Goal: Information Seeking & Learning: Learn about a topic

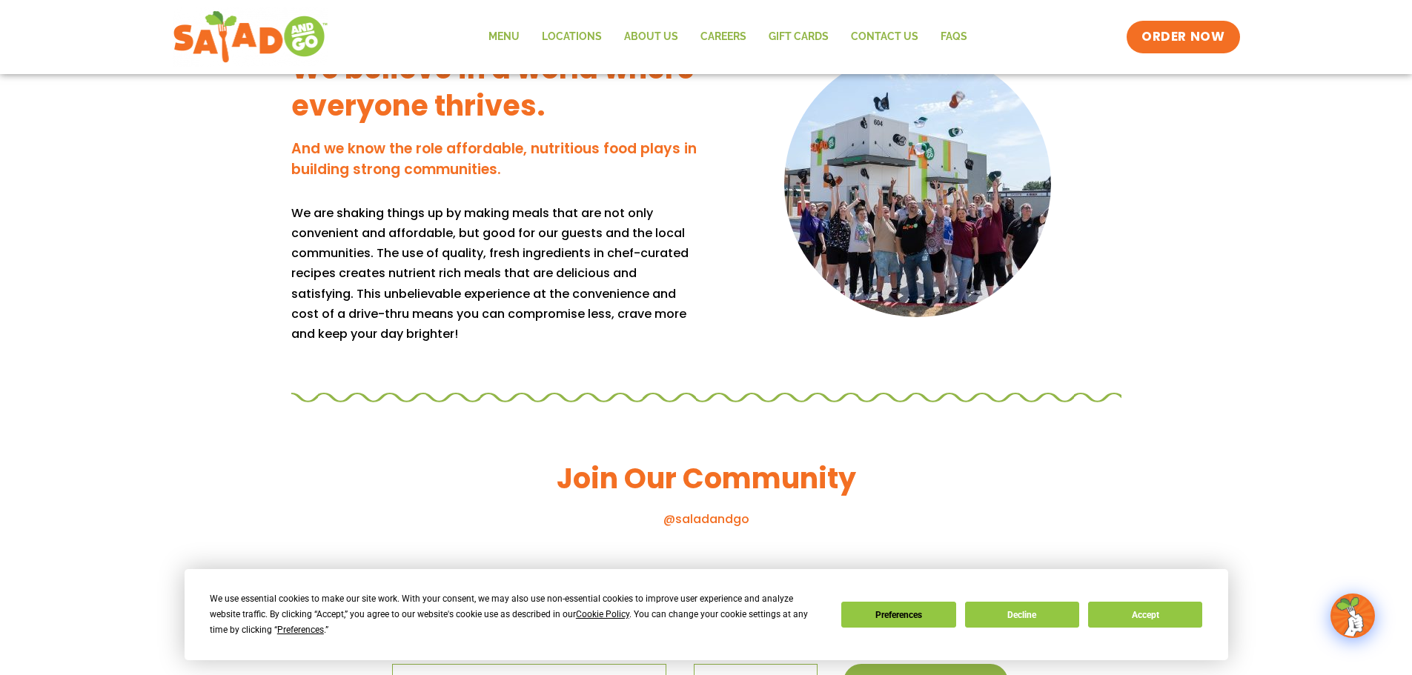
scroll to position [996, 0]
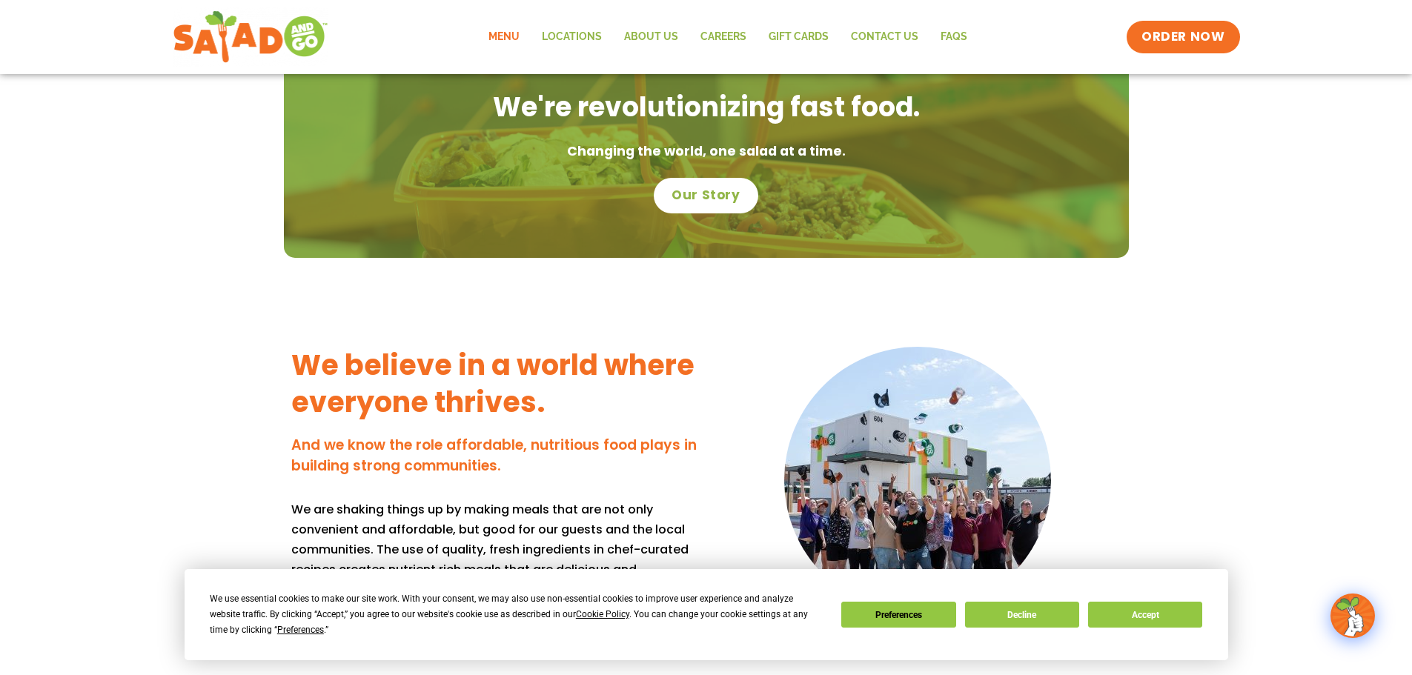
click at [499, 29] on link "Menu" at bounding box center [503, 37] width 53 height 34
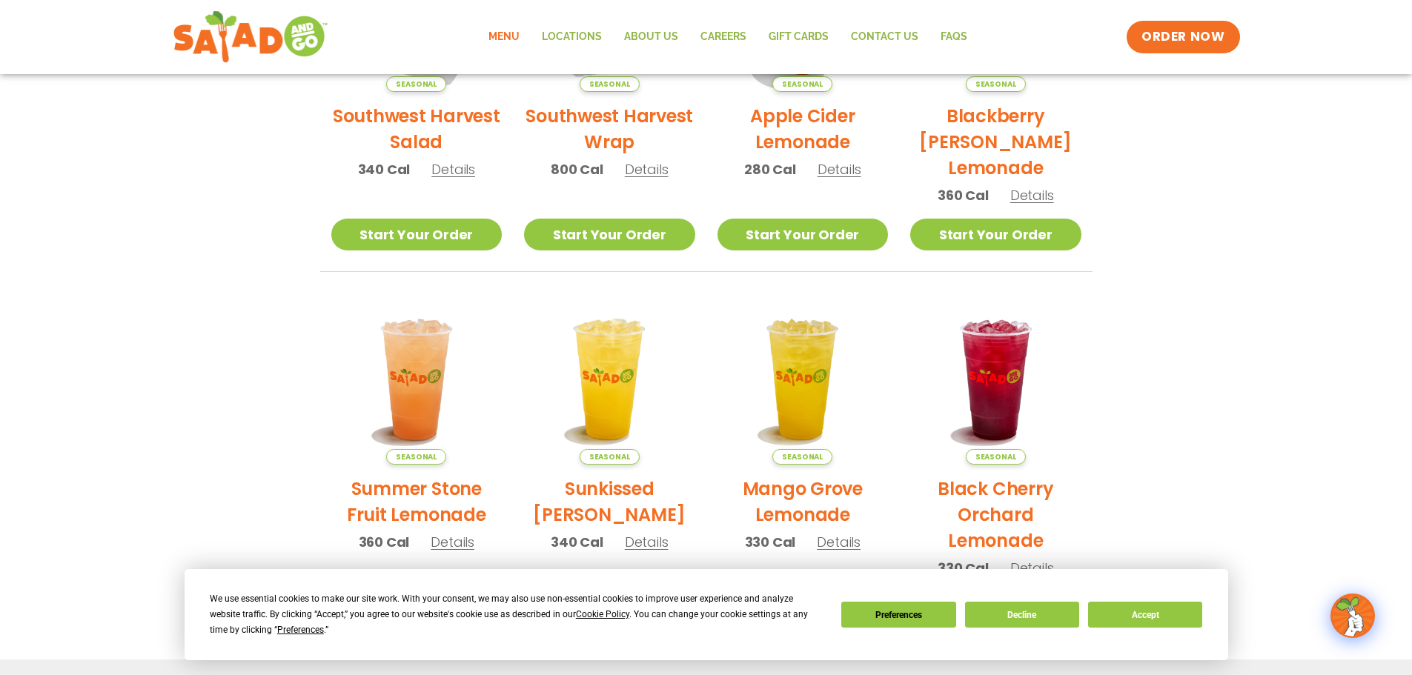
scroll to position [795, 0]
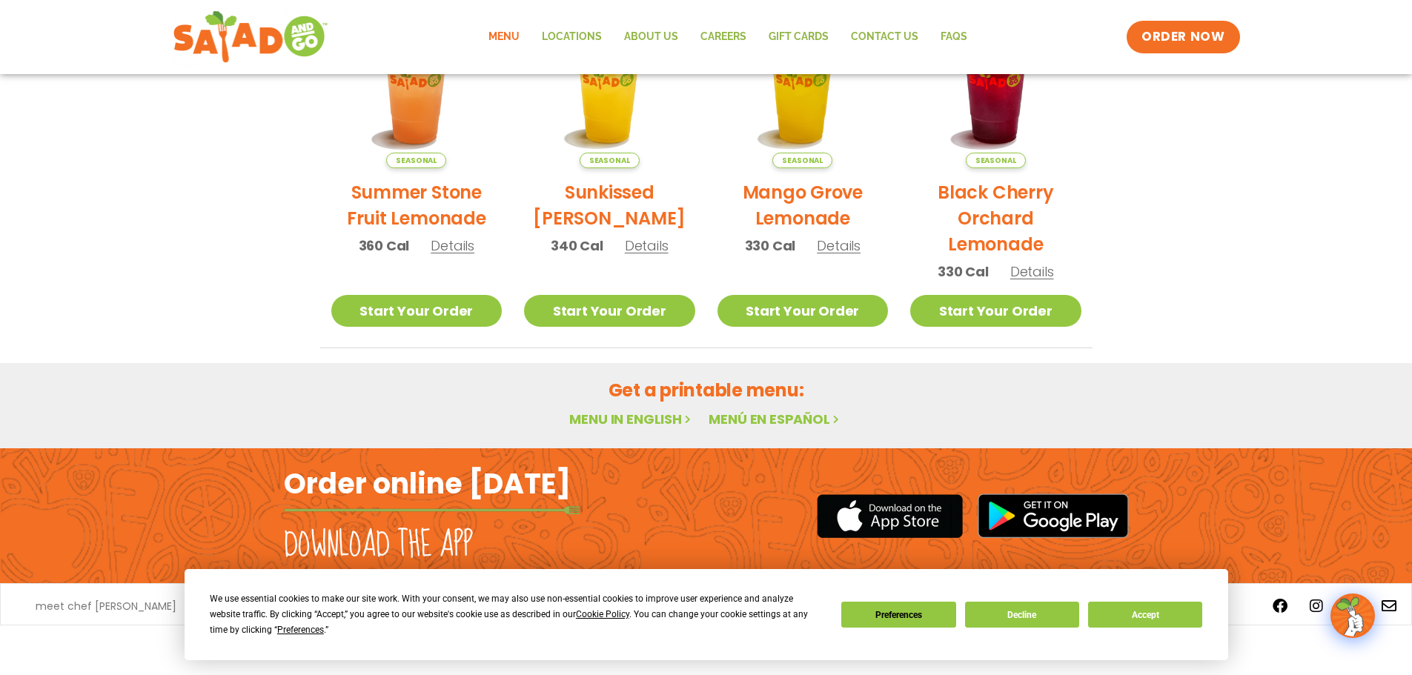
click at [641, 419] on link "Menu in English" at bounding box center [631, 419] width 125 height 19
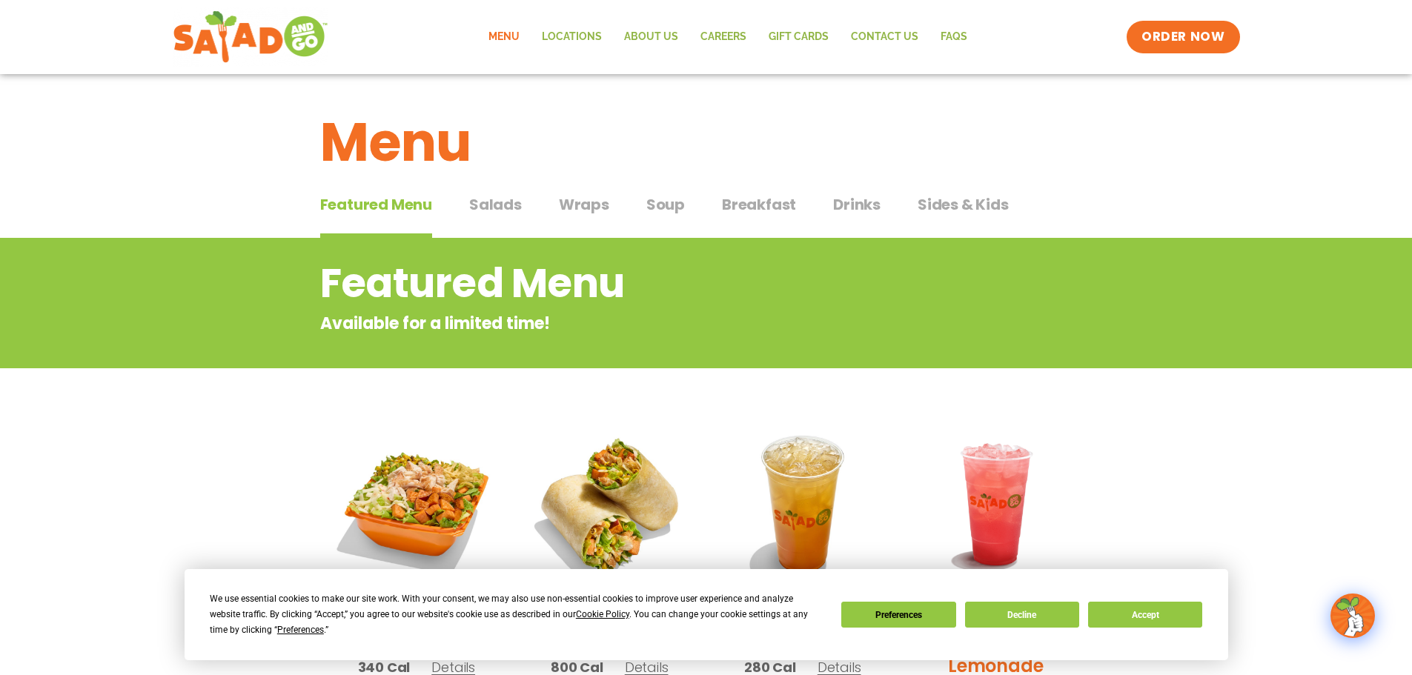
click at [489, 202] on span "Salads" at bounding box center [495, 205] width 53 height 22
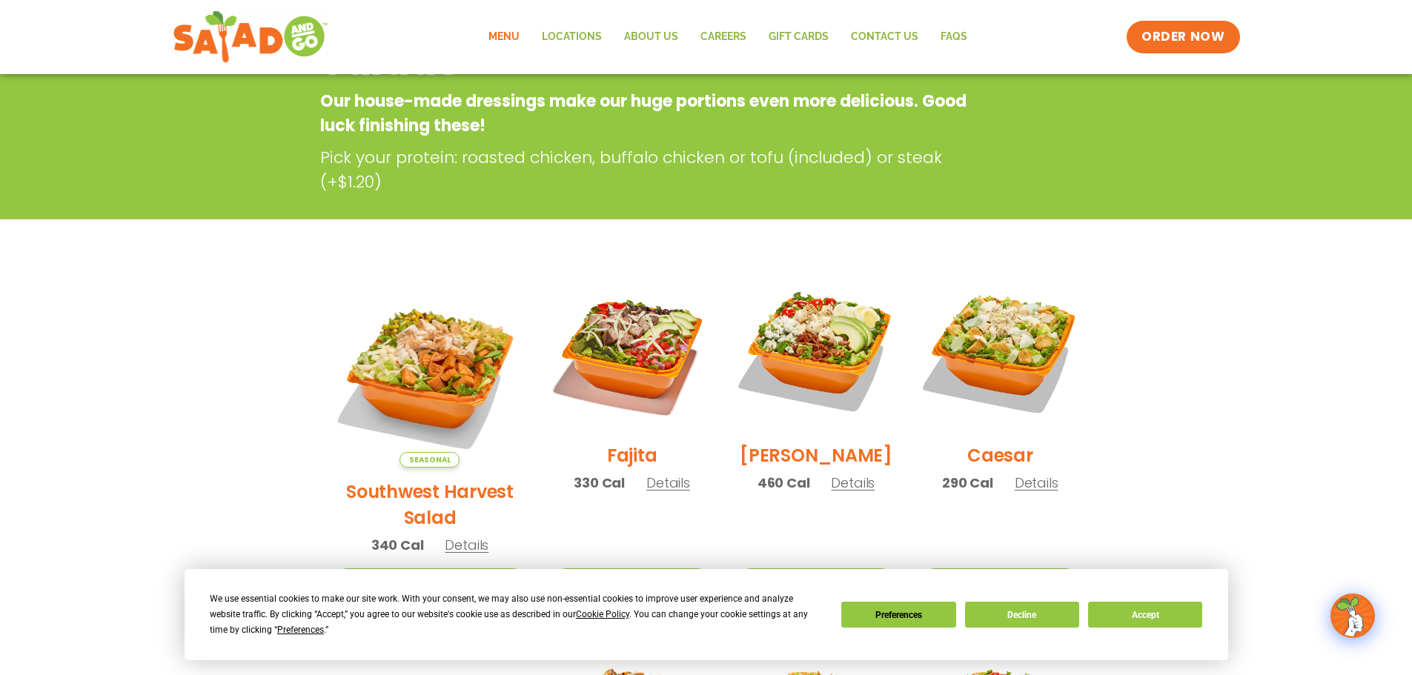
scroll to position [74, 0]
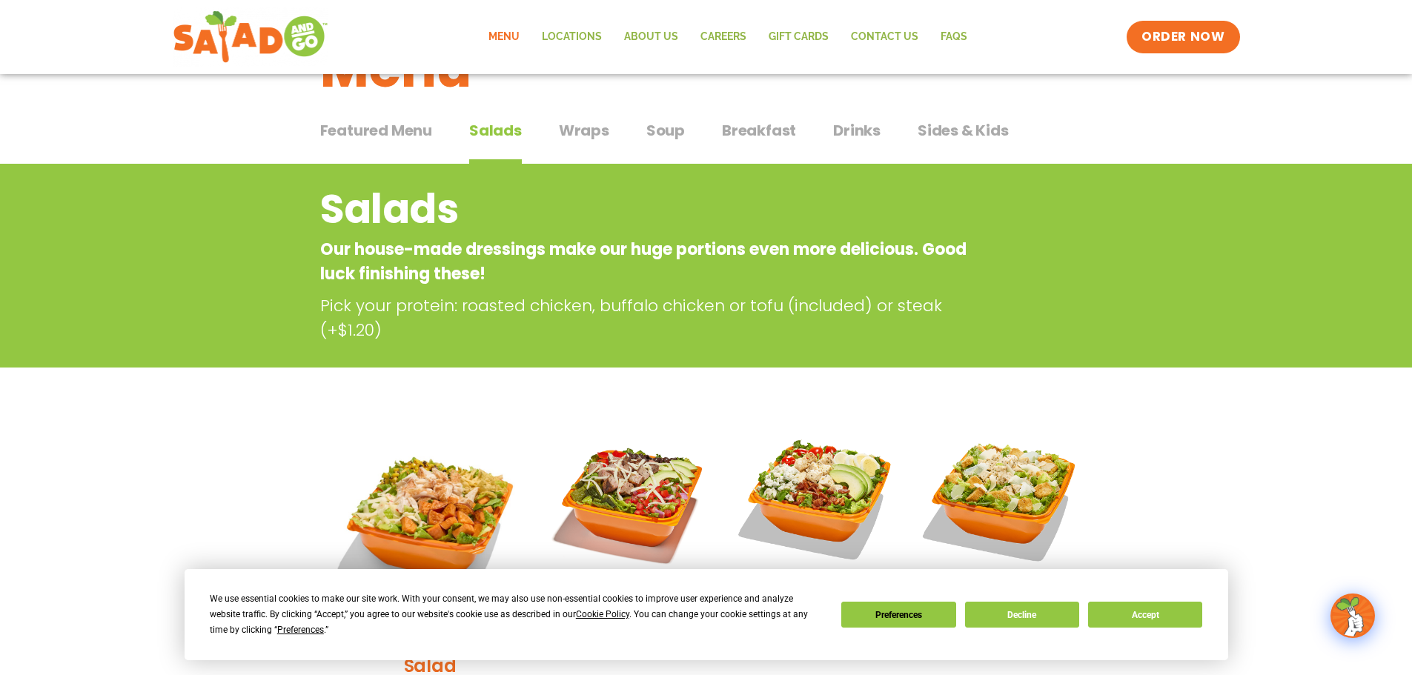
click at [961, 130] on span "Sides & Kids" at bounding box center [963, 130] width 91 height 22
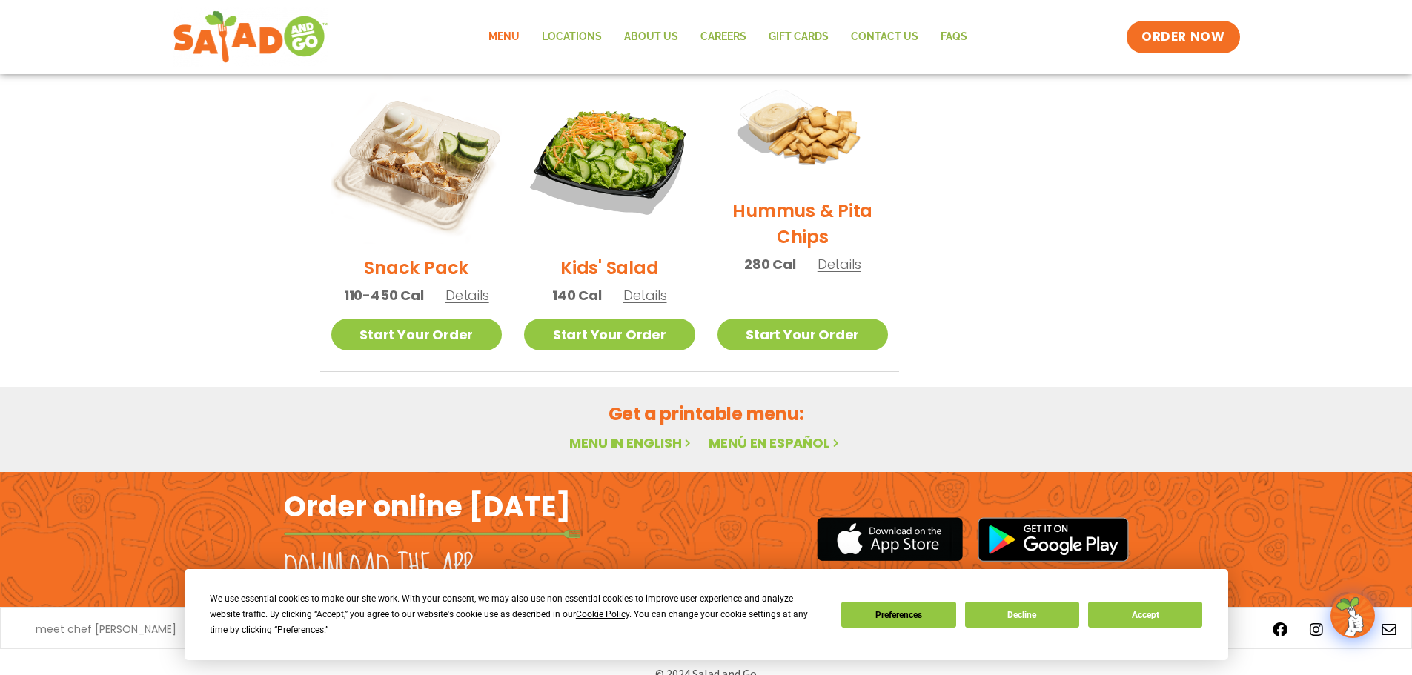
scroll to position [74, 0]
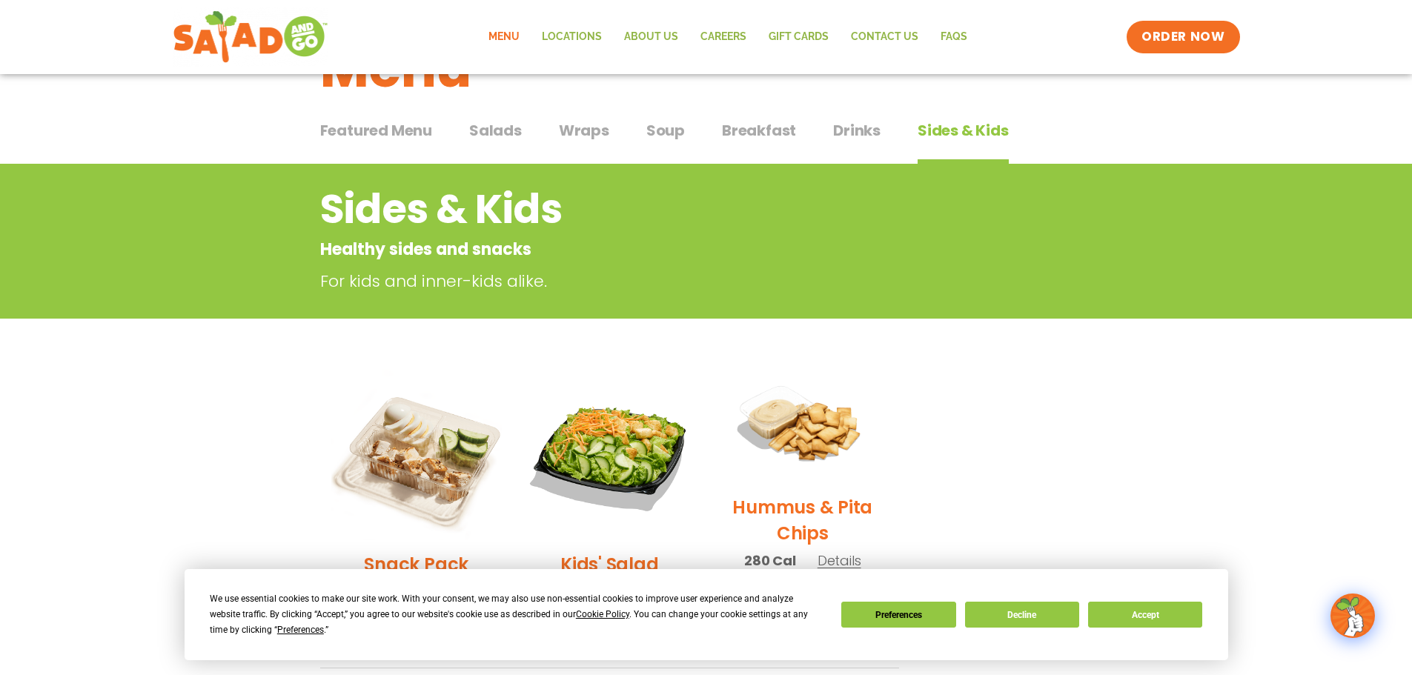
click at [487, 133] on span "Salads" at bounding box center [495, 130] width 53 height 22
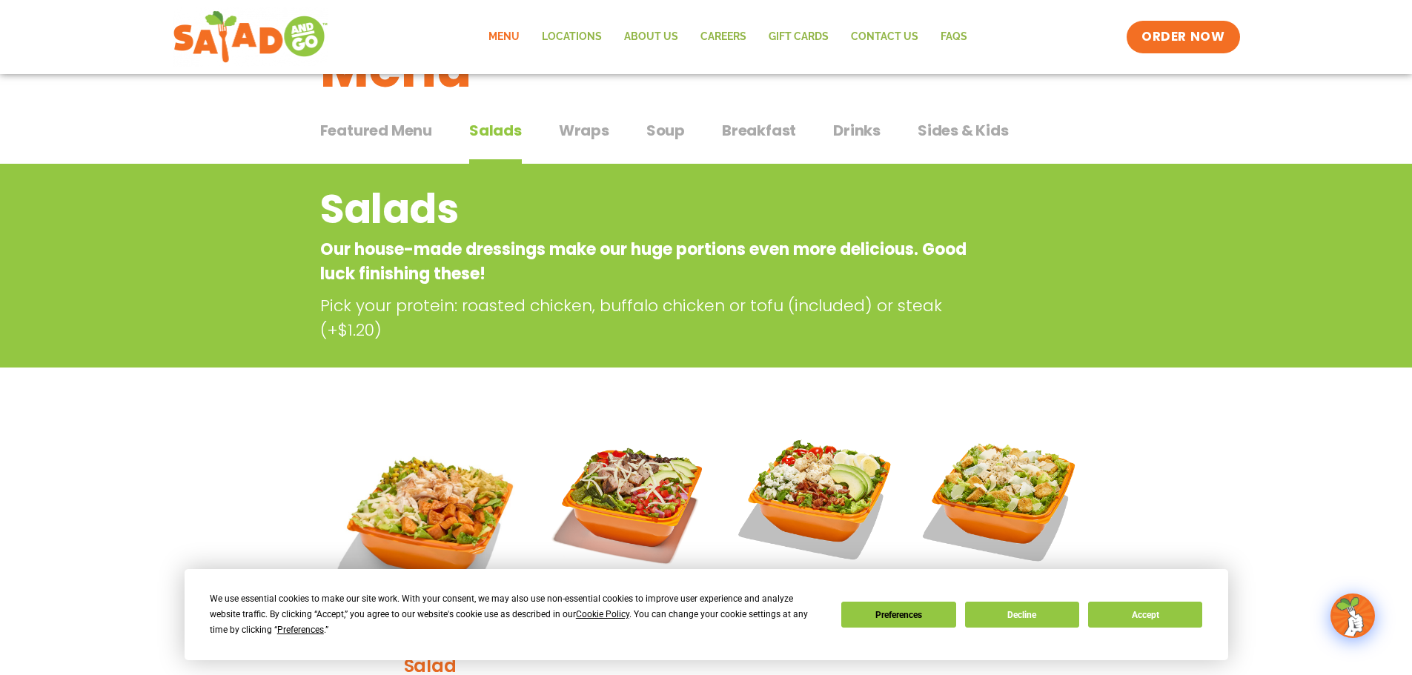
click at [593, 130] on span "Wraps" at bounding box center [584, 130] width 50 height 22
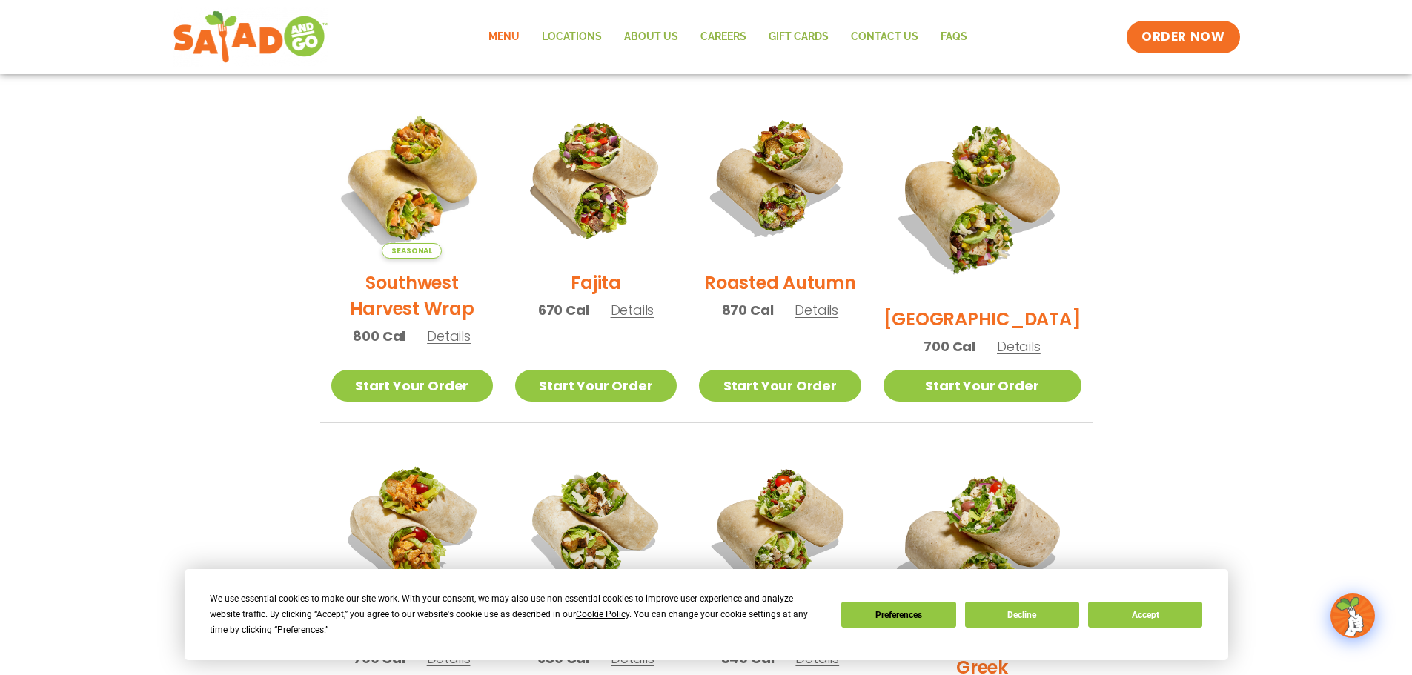
scroll to position [74, 0]
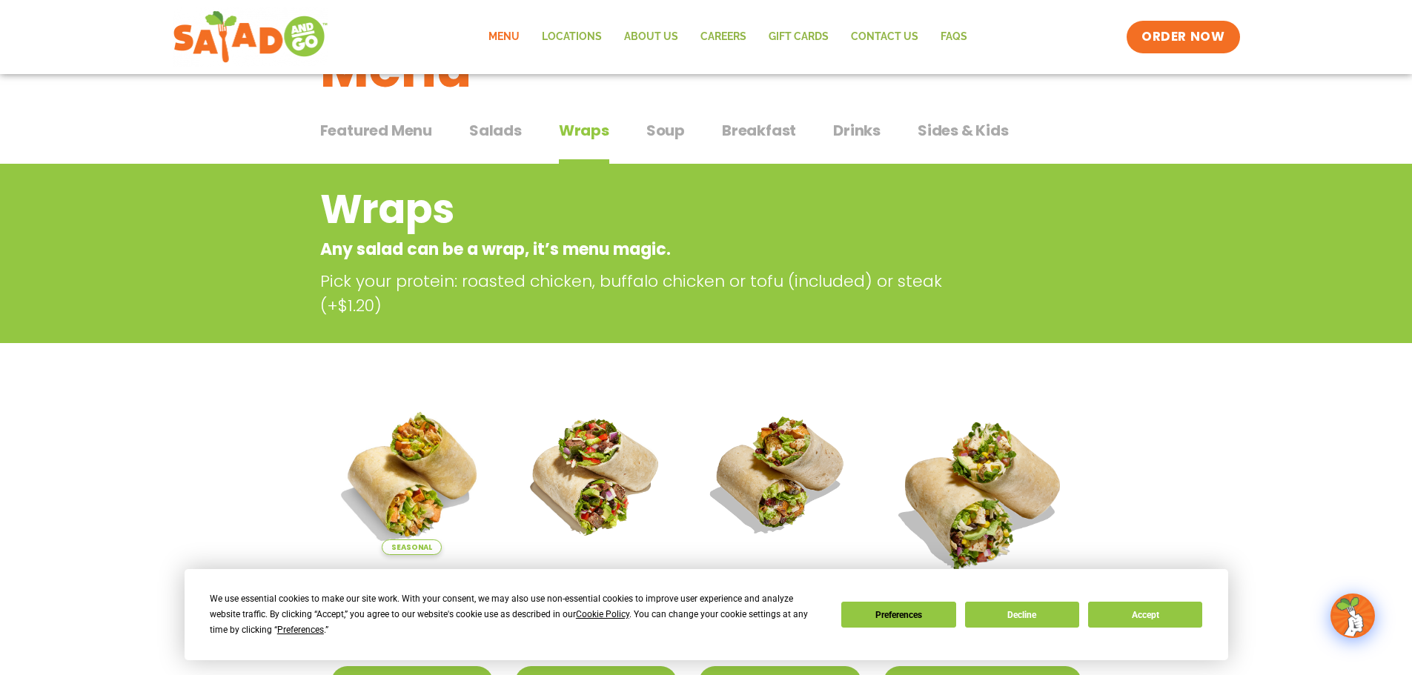
click at [489, 130] on span "Salads" at bounding box center [495, 130] width 53 height 22
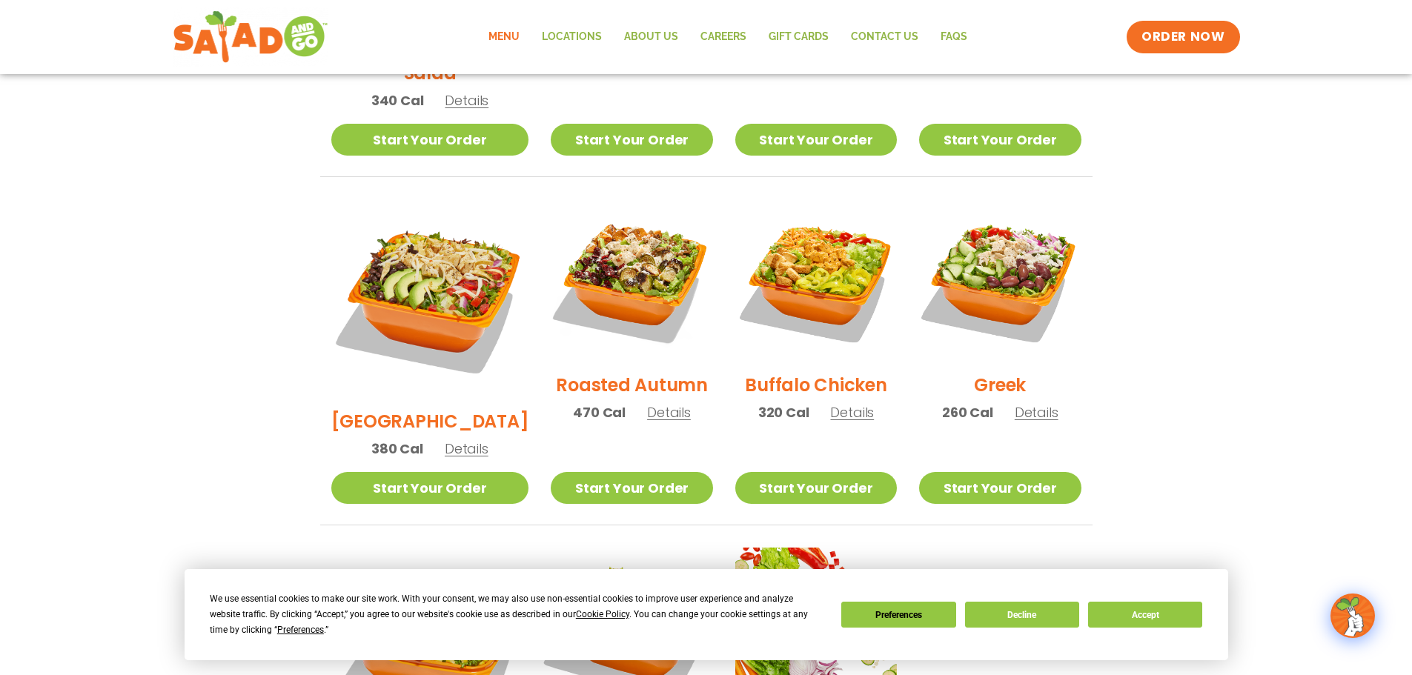
scroll to position [371, 0]
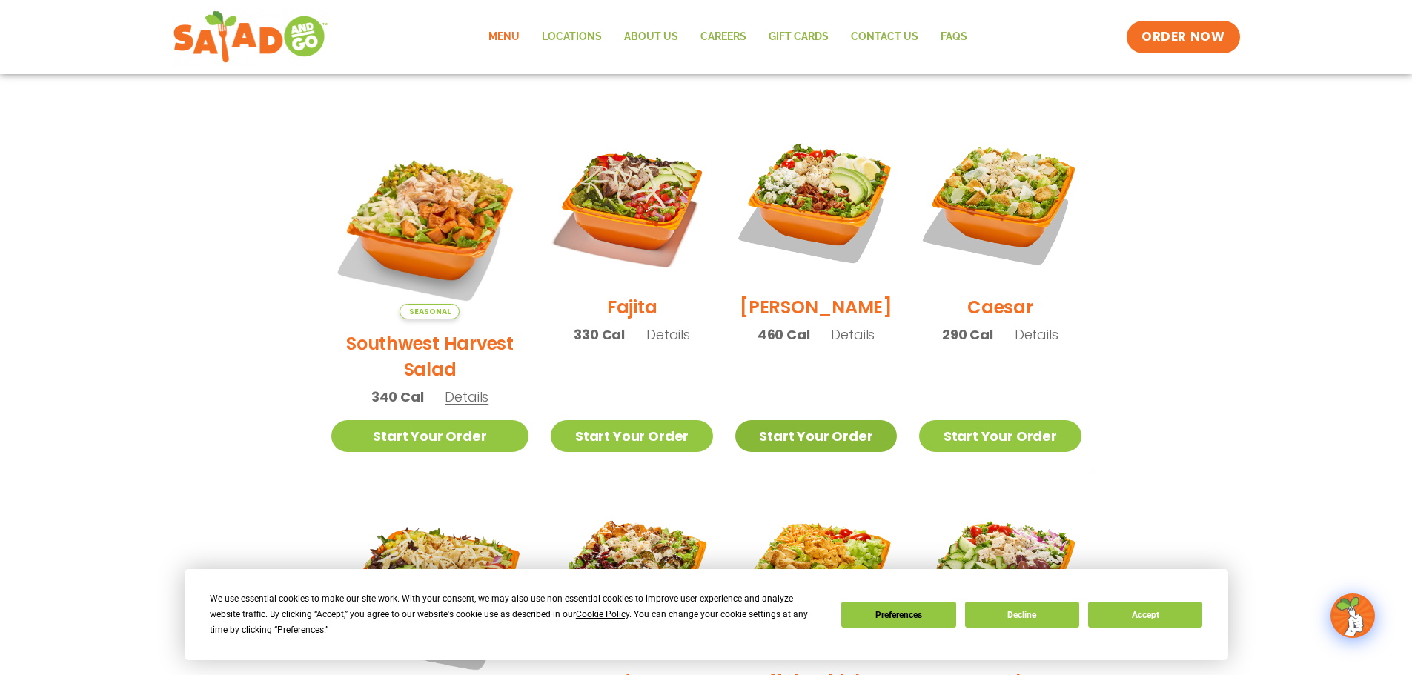
click at [781, 420] on link "Start Your Order" at bounding box center [816, 436] width 162 height 32
